Goal: Task Accomplishment & Management: Use online tool/utility

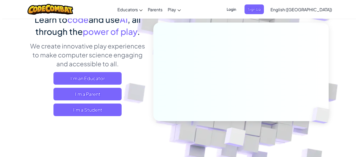
scroll to position [43, 0]
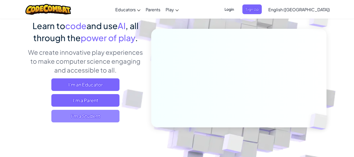
click at [79, 119] on span "I'm a Student" at bounding box center [85, 116] width 68 height 13
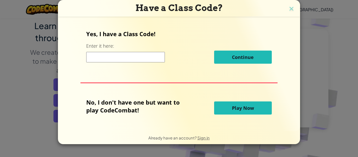
click at [219, 108] on button "Play Now" at bounding box center [243, 107] width 58 height 13
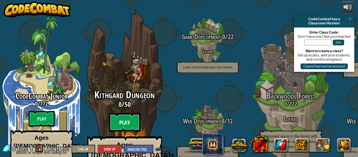
click at [118, 113] on btn "Play" at bounding box center [124, 122] width 31 height 19
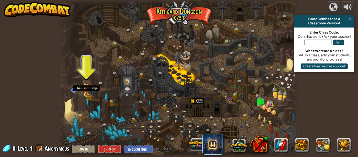
click at [85, 94] on img at bounding box center [87, 89] width 6 height 12
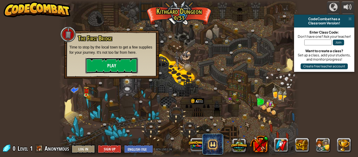
click at [108, 62] on button "Play" at bounding box center [111, 66] width 52 height 16
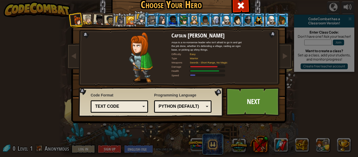
click at [148, 20] on div at bounding box center [152, 20] width 8 height 8
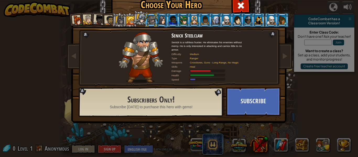
click at [139, 20] on div at bounding box center [141, 18] width 9 height 9
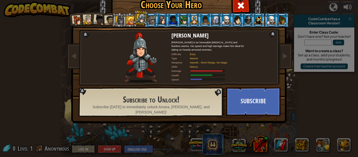
click at [126, 20] on div at bounding box center [130, 20] width 8 height 8
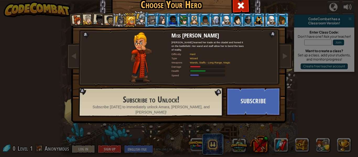
click at [107, 20] on div at bounding box center [110, 20] width 10 height 10
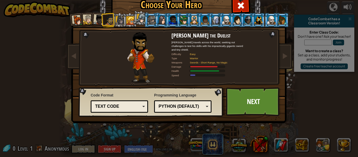
click at [76, 22] on div at bounding box center [77, 20] width 10 height 10
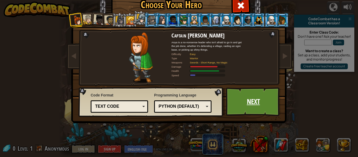
click at [233, 96] on link "Next" at bounding box center [253, 101] width 55 height 29
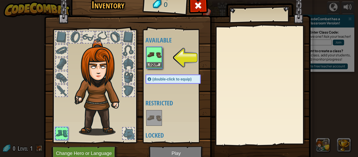
click at [148, 62] on img at bounding box center [154, 54] width 15 height 15
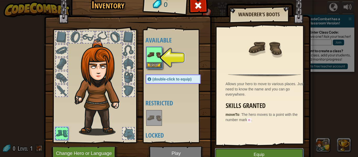
click at [225, 154] on button "Equip" at bounding box center [259, 154] width 89 height 13
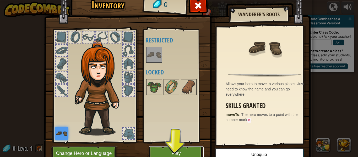
click at [184, 147] on button "Play" at bounding box center [176, 153] width 55 height 14
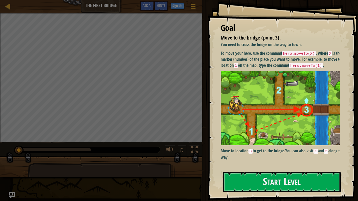
click at [246, 157] on div "Goal Move to the bridge (point 3). You need to cross the bridge on the way to t…" at bounding box center [283, 100] width 150 height 201
click at [247, 157] on button "Start Level" at bounding box center [282, 182] width 118 height 21
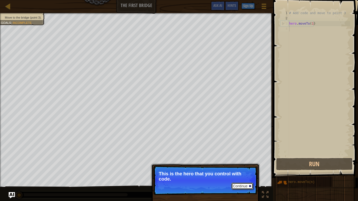
click at [239, 157] on button "Continue" at bounding box center [242, 186] width 22 height 7
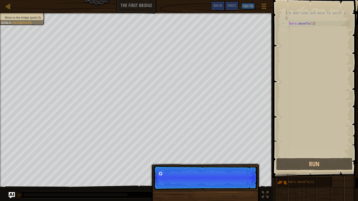
scroll to position [2, 0]
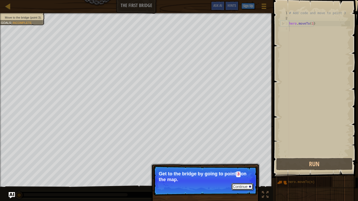
click at [239, 157] on button "Continue" at bounding box center [242, 187] width 22 height 7
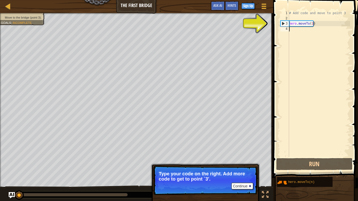
click at [291, 30] on div "# Add code and move to point 3 hero . moveTo ( 1 )" at bounding box center [319, 88] width 62 height 157
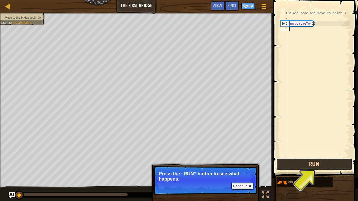
click at [313, 157] on button "Run" at bounding box center [314, 164] width 76 height 12
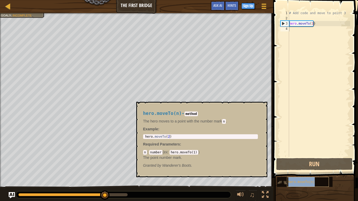
click at [316, 157] on div "hero.moveTo(n)" at bounding box center [308, 182] width 42 height 10
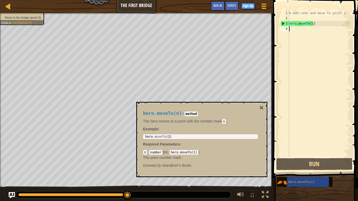
click at [291, 30] on div "# Add code and move to point 3 hero . moveTo ( 1 )" at bounding box center [319, 88] width 62 height 157
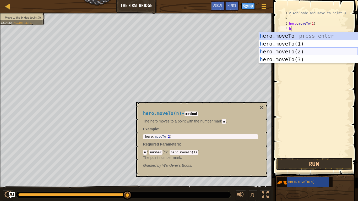
click at [297, 51] on div "h ero.moveTo press enter h ero.moveTo(1) press enter h ero.moveTo(2) press ente…" at bounding box center [308, 55] width 99 height 47
type textarea "hero.moveTo(2)"
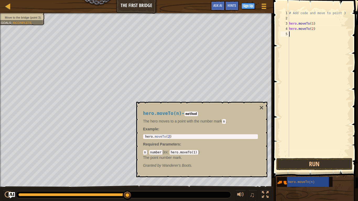
click at [293, 34] on div "# Add code and move to point 3 hero . moveTo ( 1 ) hero . moveTo ( 2 )" at bounding box center [319, 88] width 62 height 157
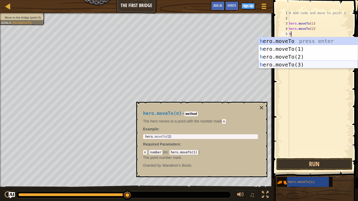
click at [297, 67] on div "h ero.moveTo press enter h ero.moveTo(1) press enter h ero.moveTo(2) press ente…" at bounding box center [308, 60] width 99 height 47
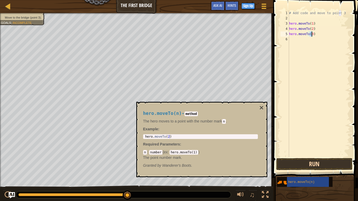
type textarea "hero.moveTo(3)"
click at [329, 157] on button "Run" at bounding box center [314, 164] width 76 height 12
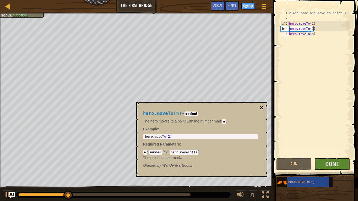
click at [263, 107] on button "×" at bounding box center [261, 107] width 4 height 7
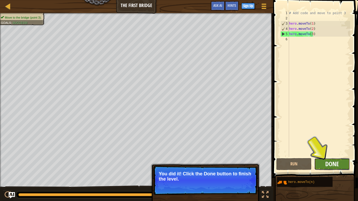
click at [336, 157] on span "Done" at bounding box center [332, 164] width 14 height 8
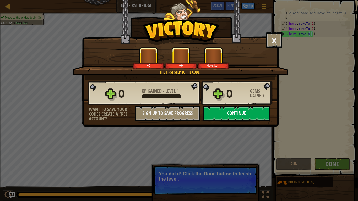
click at [219, 116] on button "Continue" at bounding box center [237, 114] width 68 height 16
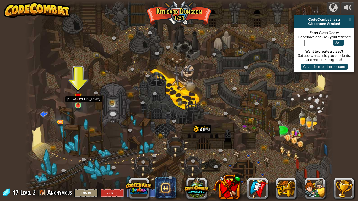
click at [79, 106] on img at bounding box center [78, 97] width 8 height 18
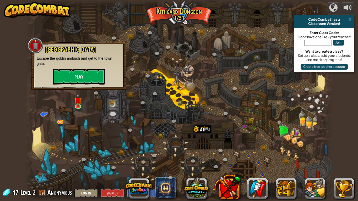
click at [90, 90] on div at bounding box center [179, 100] width 308 height 201
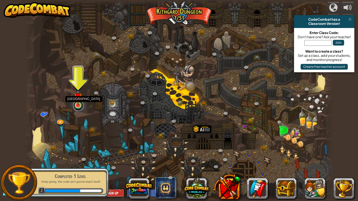
click at [77, 108] on link at bounding box center [78, 106] width 10 height 10
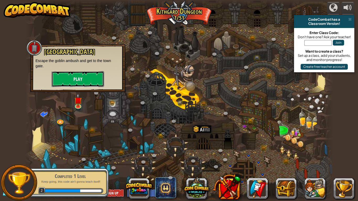
click at [78, 80] on button "Play" at bounding box center [78, 79] width 52 height 16
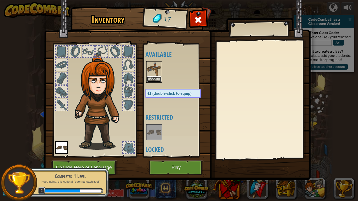
click at [150, 79] on button "Equip" at bounding box center [154, 80] width 15 height 6
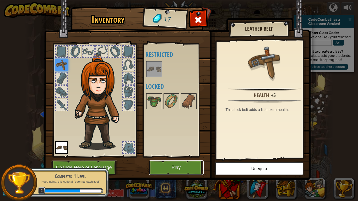
click at [168, 157] on button "Play" at bounding box center [176, 168] width 55 height 14
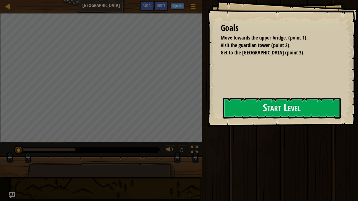
click at [168, 157] on div at bounding box center [101, 185] width 147 height 44
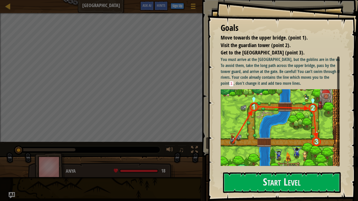
click at [251, 117] on div "Goals Move towards the upper bridge. (point 1). Visit the [GEOGRAPHIC_DATA] (po…" at bounding box center [283, 100] width 150 height 201
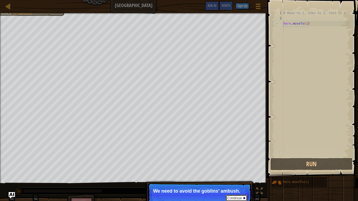
click at [231, 157] on button "Continue" at bounding box center [237, 198] width 22 height 7
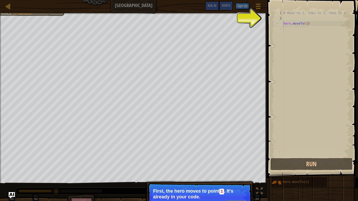
click at [237, 157] on button "Continue" at bounding box center [237, 204] width 22 height 7
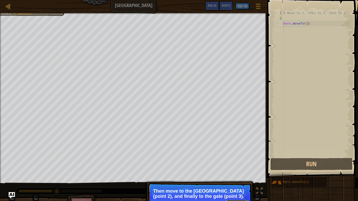
click at [238, 157] on button "Continue" at bounding box center [237, 203] width 22 height 7
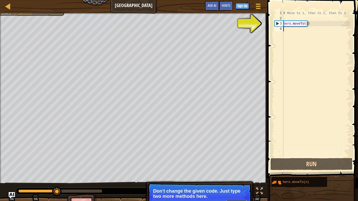
click at [238, 157] on button "Continue" at bounding box center [237, 203] width 22 height 7
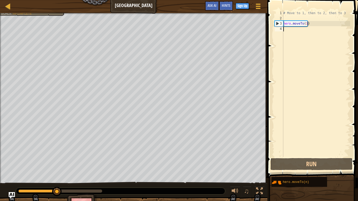
type textarea "g"
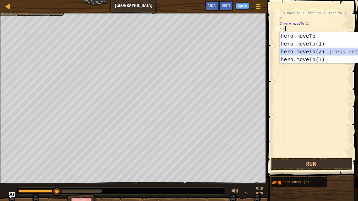
click at [298, 48] on div "h ero.moveTo press enter h ero.moveTo(1) press enter h ero.moveTo(2) press ente…" at bounding box center [329, 55] width 99 height 47
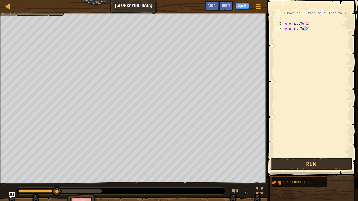
scroll to position [2, 2]
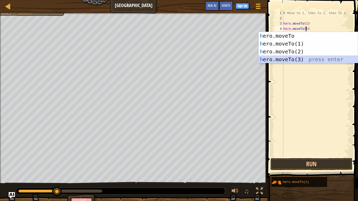
click at [282, 61] on div "h ero.moveTo press enter h ero.moveTo(1) press enter h ero.moveTo(2) press ente…" at bounding box center [308, 55] width 99 height 47
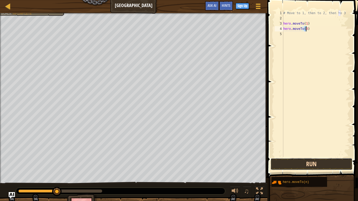
click at [307, 157] on button "Run" at bounding box center [312, 164] width 82 height 12
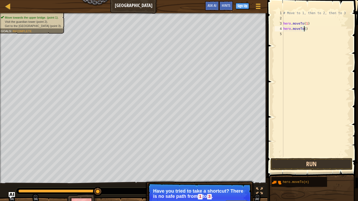
type textarea "hero.moveTo(2)"
click at [291, 40] on div "# Move to 1, then to 2, then to 3 hero . moveTo ( 1 ) hero . moveTo ( 2 )" at bounding box center [316, 88] width 68 height 157
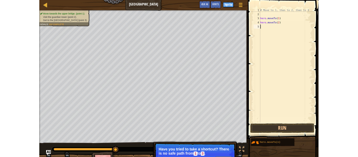
scroll to position [2, 0]
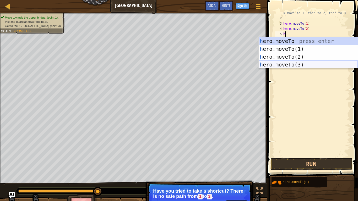
click at [287, 64] on div "h ero.moveTo press enter h ero.moveTo(1) press enter h ero.moveTo(2) press ente…" at bounding box center [308, 60] width 99 height 47
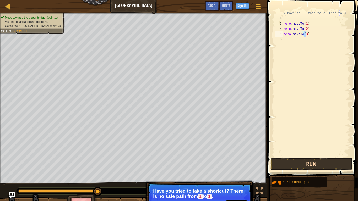
type textarea "hero.moveTo(3)"
click at [311, 157] on button "Run" at bounding box center [312, 164] width 82 height 12
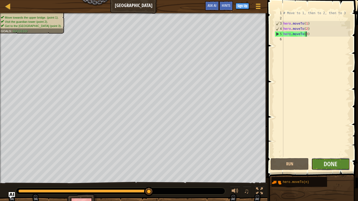
click at [321, 157] on button "Done" at bounding box center [330, 164] width 38 height 12
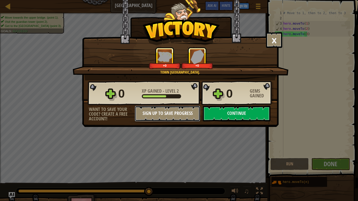
click at [153, 110] on button "Sign Up to Save Progress" at bounding box center [168, 114] width 66 height 16
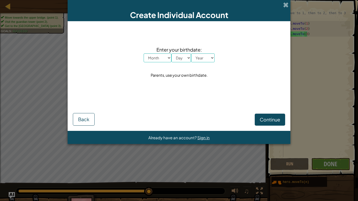
click at [255, 115] on div "Continue Back" at bounding box center [179, 112] width 212 height 27
drag, startPoint x: 157, startPoint y: 59, endPoint x: 159, endPoint y: 58, distance: 2.7
click at [159, 58] on select "Month January February March April May June July August September October Novem…" at bounding box center [158, 57] width 28 height 9
select select "2"
click at [144, 53] on select "Month January February March April May June July August September October Novem…" at bounding box center [158, 57] width 28 height 9
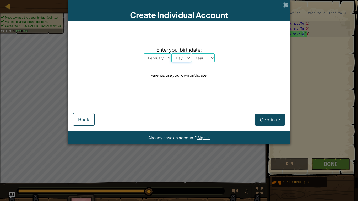
drag, startPoint x: 182, startPoint y: 56, endPoint x: 164, endPoint y: 95, distance: 42.6
click at [182, 57] on select "Day 1 2 3 4 5 6 7 8 9 10 11 12 13 14 15 16 17 18 19 20 21 22 23 24 25 26 27 28 …" at bounding box center [181, 57] width 20 height 9
drag, startPoint x: 164, startPoint y: 96, endPoint x: 172, endPoint y: 94, distance: 8.0
click at [171, 94] on div "Enter your birthdate: Month January February March April May June July August S…" at bounding box center [179, 62] width 212 height 73
click at [188, 60] on select "Day 1 2 3 4 5 6 7 8 9 10 11 12 13 14 15 16 17 18 19 20 21 22 23 24 25 26 27 28 …" at bounding box center [181, 57] width 20 height 9
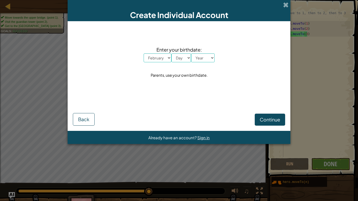
click at [193, 111] on div "Continue Back" at bounding box center [179, 112] width 212 height 27
drag, startPoint x: 184, startPoint y: 51, endPoint x: 184, endPoint y: 56, distance: 5.0
click at [184, 56] on div "Enter your birthdate: Month January February March April May June July August S…" at bounding box center [179, 54] width 71 height 17
click at [184, 57] on select "Day 1 2 3 4 5 6 7 8 9 10 11 12 13 14 15 16 17 18 19 20 21 22 23 24 25 26 27 28 …" at bounding box center [181, 57] width 20 height 9
select select "6"
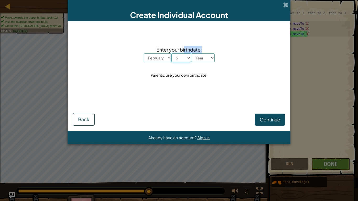
click at [171, 53] on select "Day 1 2 3 4 5 6 7 8 9 10 11 12 13 14 15 16 17 18 19 20 21 22 23 24 25 26 27 28 …" at bounding box center [181, 57] width 20 height 9
click at [204, 60] on select "Year [DATE] [DEMOGRAPHIC_DATA] [DEMOGRAPHIC_DATA] 2022 2021 2020 2019 2018 2017…" at bounding box center [203, 57] width 24 height 9
select select "2017"
click at [191, 53] on select "Year [DATE] [DEMOGRAPHIC_DATA] [DEMOGRAPHIC_DATA] 2022 2021 2020 2019 2018 2017…" at bounding box center [203, 57] width 24 height 9
click at [264, 121] on span "Continue" at bounding box center [270, 120] width 20 height 6
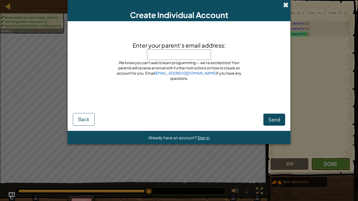
click at [283, 4] on span at bounding box center [286, 5] width 6 height 6
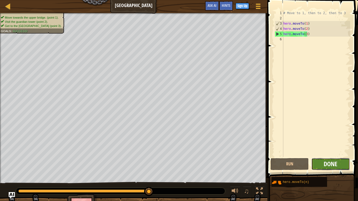
click at [332, 157] on span "Done" at bounding box center [331, 164] width 14 height 8
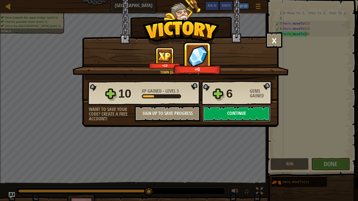
click at [222, 111] on button "Continue" at bounding box center [237, 114] width 68 height 16
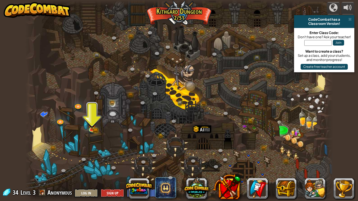
click at [354, 0] on div "powered by CodeCombat has a Classroom Version! Enter Class Code: Don't have one…" at bounding box center [179, 100] width 358 height 201
